Goal: Information Seeking & Learning: Learn about a topic

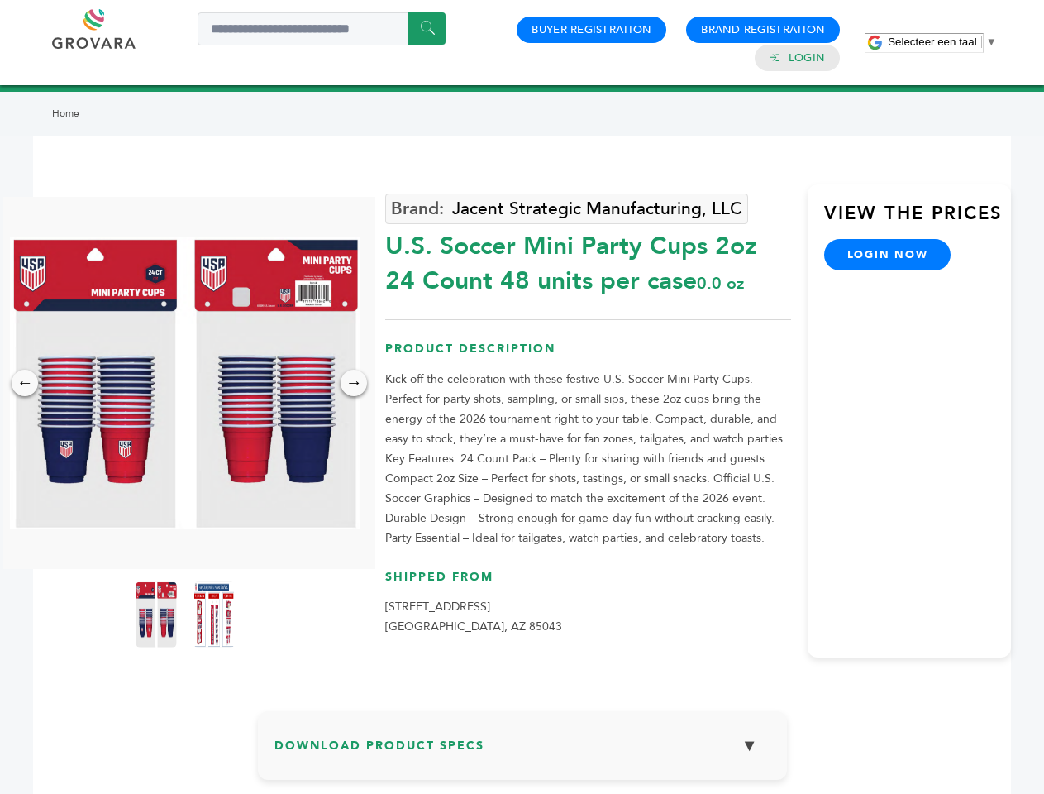
click at [943, 41] on span "Selecteer een taal" at bounding box center [932, 42] width 88 height 12
click at [185, 383] on img at bounding box center [185, 382] width 351 height 293
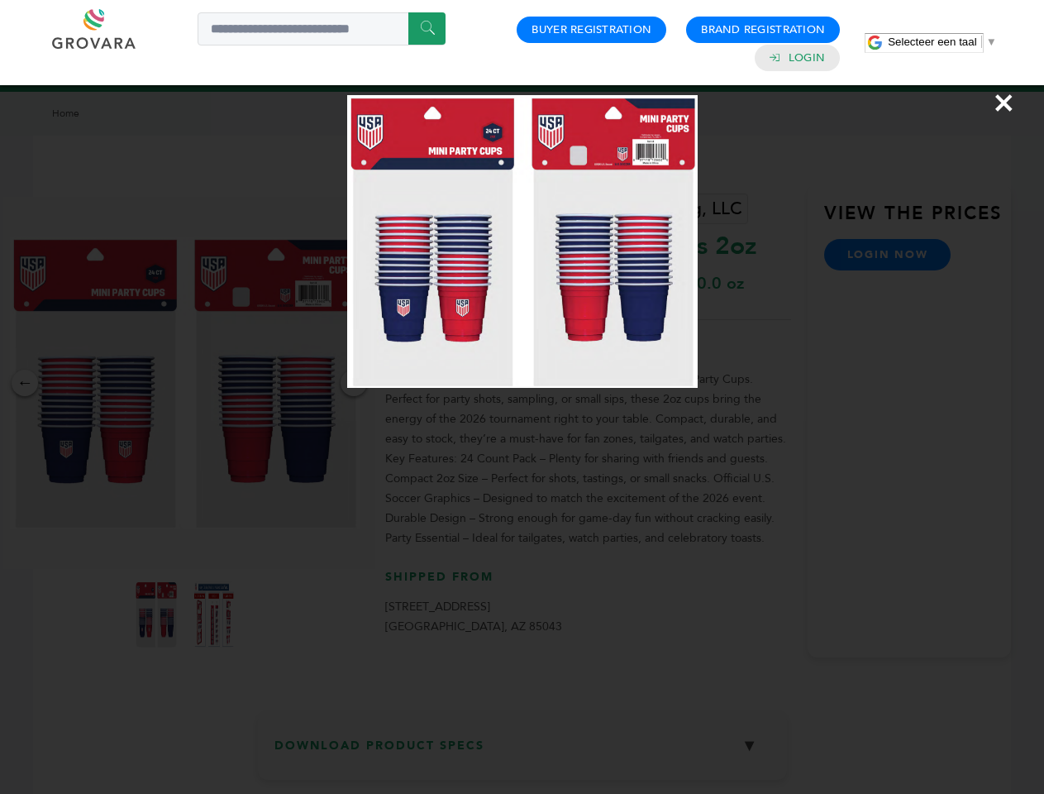
click at [25, 383] on div "×" at bounding box center [522, 397] width 1044 height 794
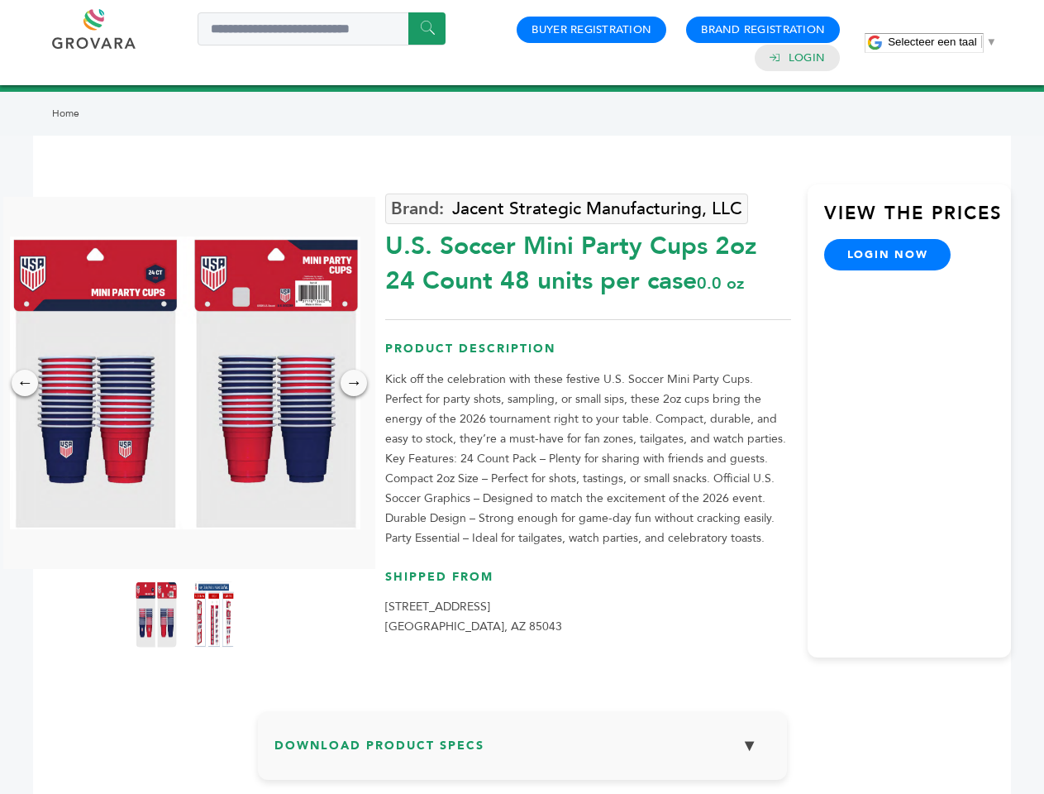
click at [354, 383] on div "→" at bounding box center [354, 383] width 26 height 26
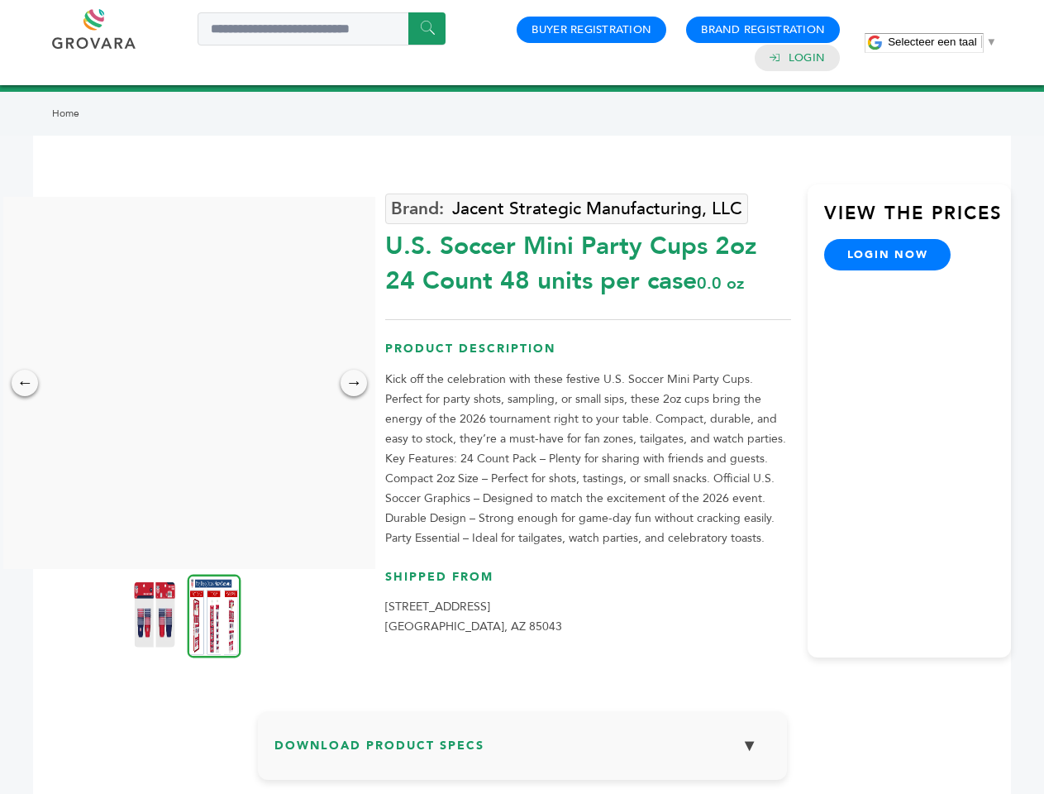
click at [156, 614] on img at bounding box center [154, 614] width 41 height 66
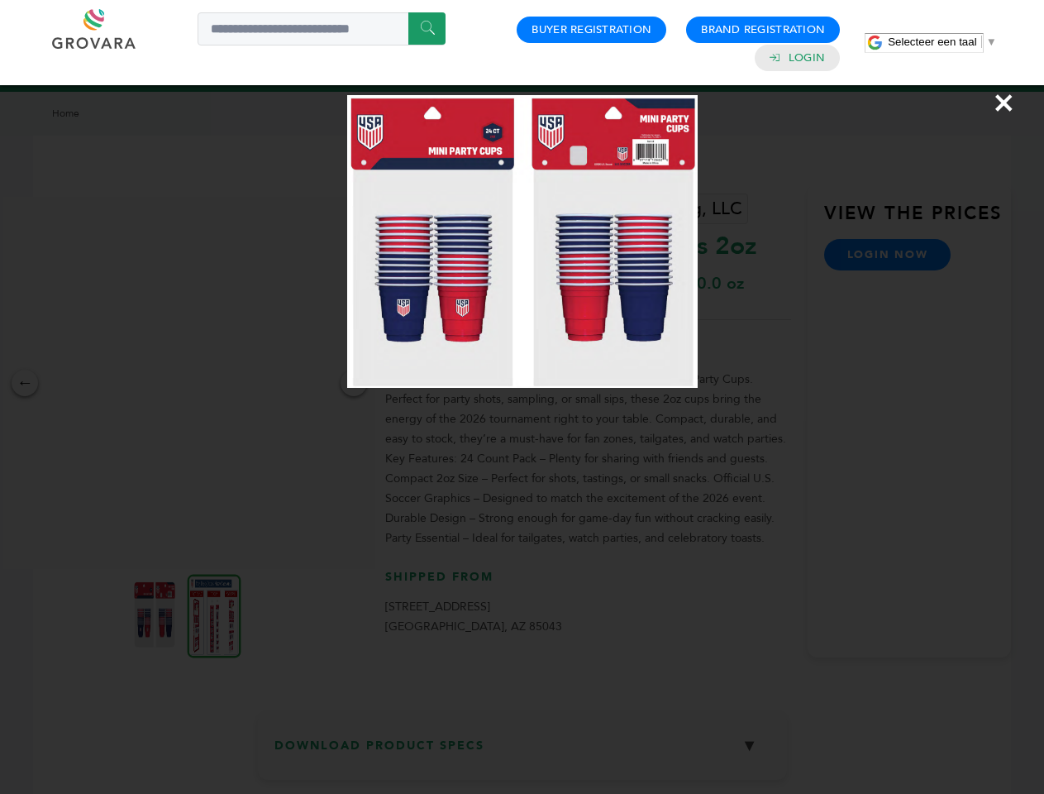
click at [214, 614] on div "×" at bounding box center [522, 397] width 1044 height 794
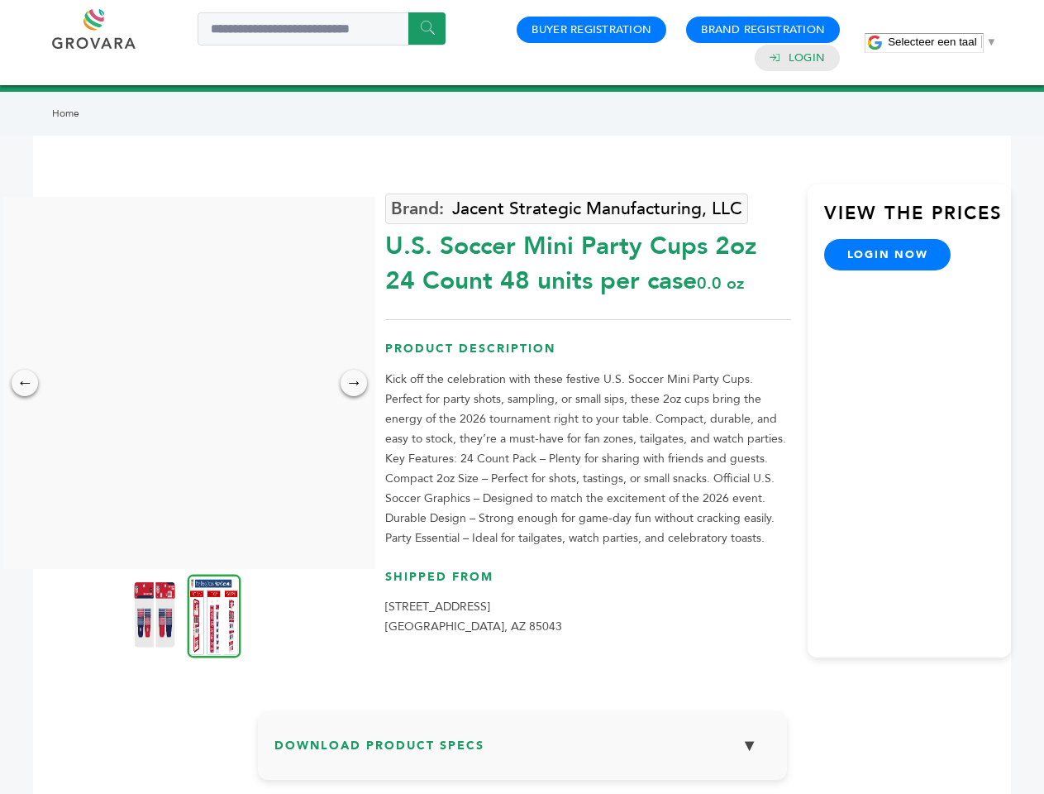
click at [523, 752] on h3 "Download Product Specs ▼" at bounding box center [523, 752] width 496 height 48
